Goal: Navigation & Orientation: Find specific page/section

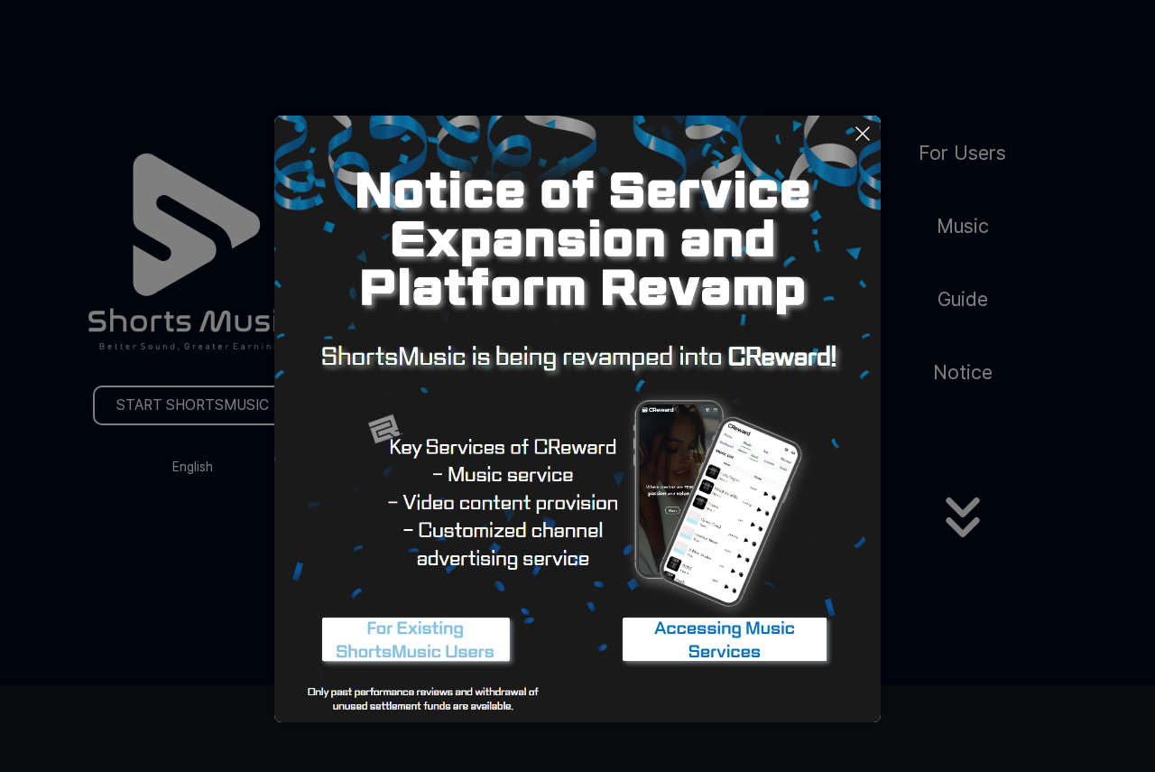
click at [949, 639] on button at bounding box center [577, 386] width 1155 height 772
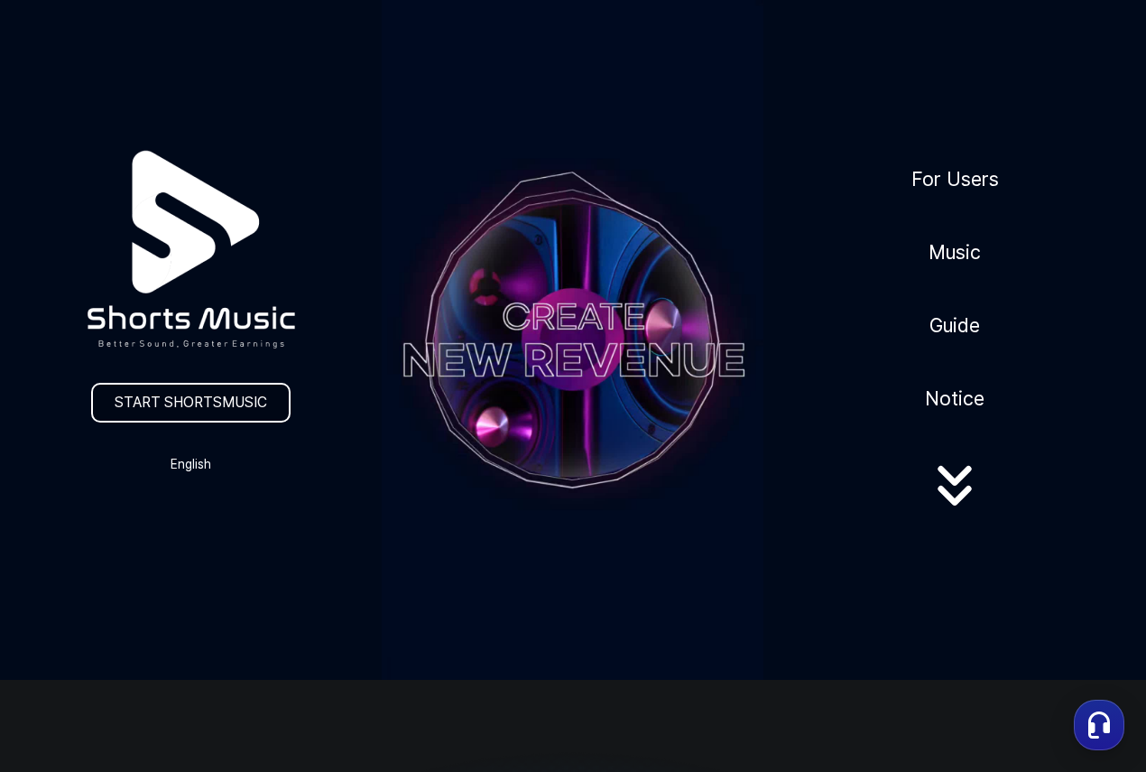
click at [135, 385] on link "START SHORTSMUSIC" at bounding box center [190, 403] width 199 height 40
click at [137, 387] on link "START SHORTSMUSIC" at bounding box center [190, 403] width 199 height 40
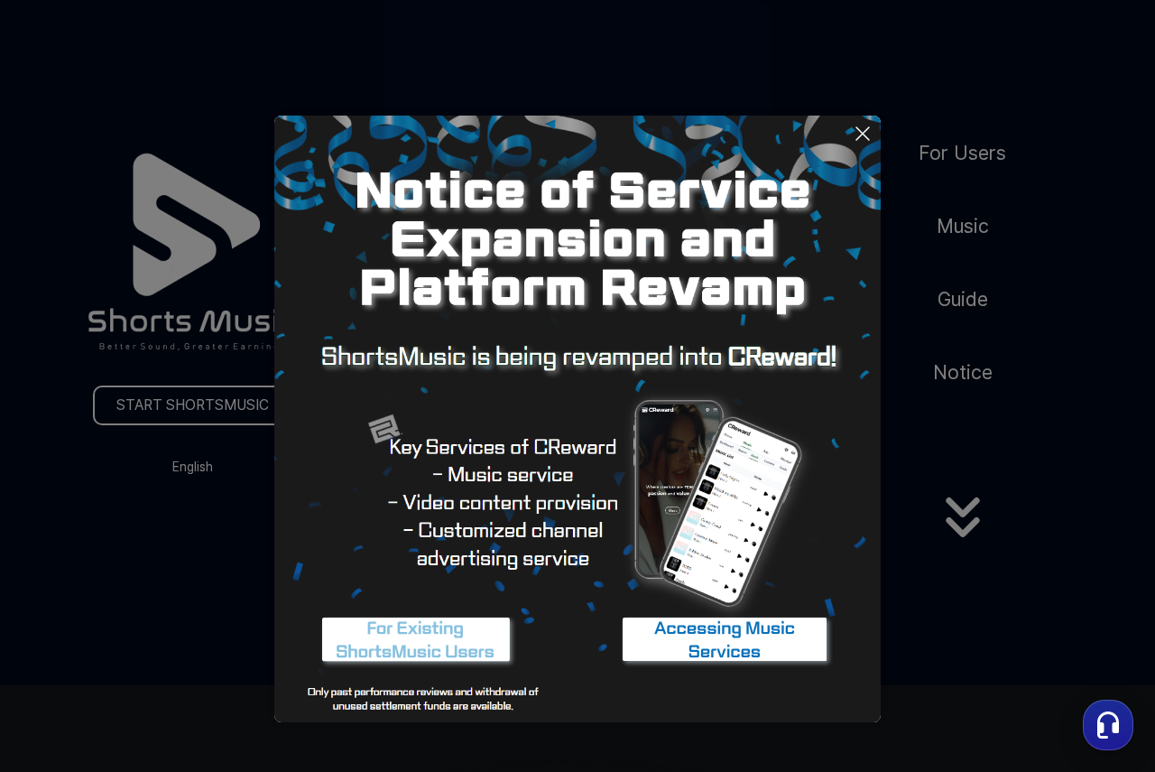
click at [852, 135] on icon at bounding box center [863, 134] width 22 height 22
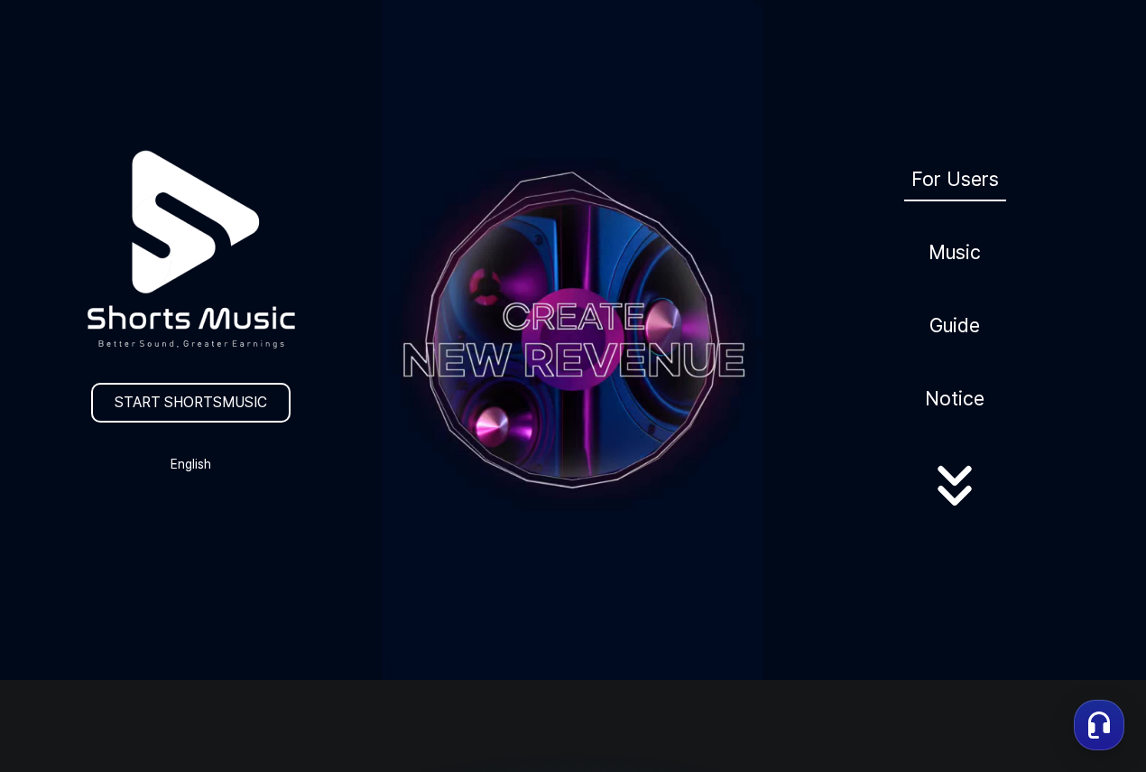
click at [951, 159] on link "For Users" at bounding box center [955, 179] width 102 height 44
click at [950, 157] on link "For Users" at bounding box center [955, 179] width 102 height 44
